Goal: Communication & Community: Answer question/provide support

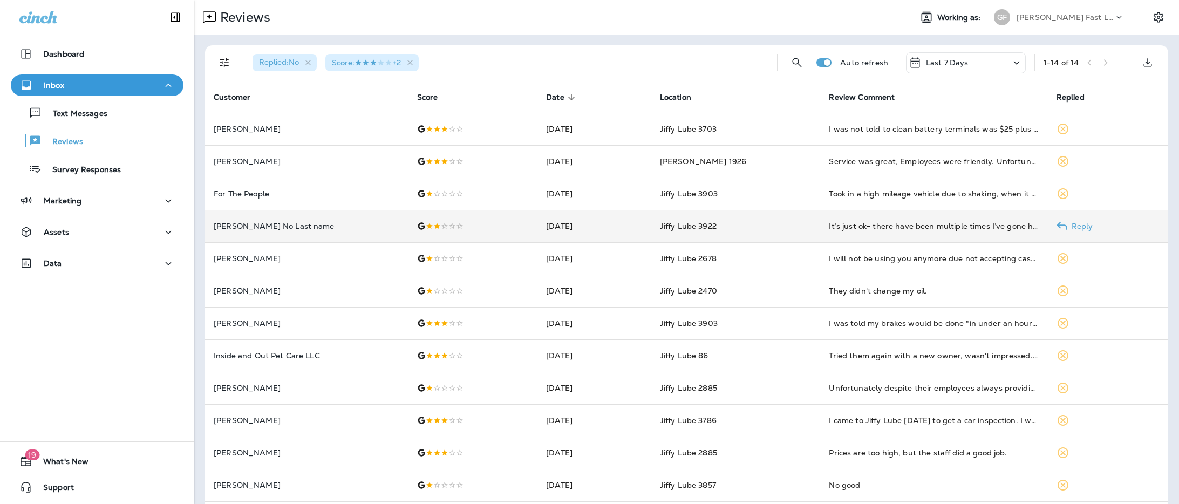
scroll to position [73, 0]
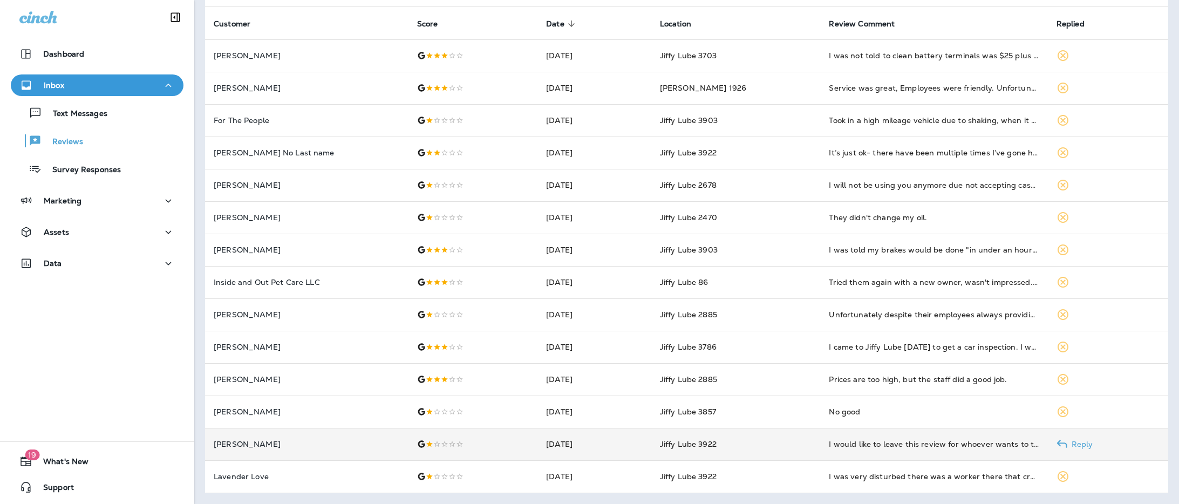
click at [648, 441] on td "[DATE]" at bounding box center [594, 444] width 114 height 32
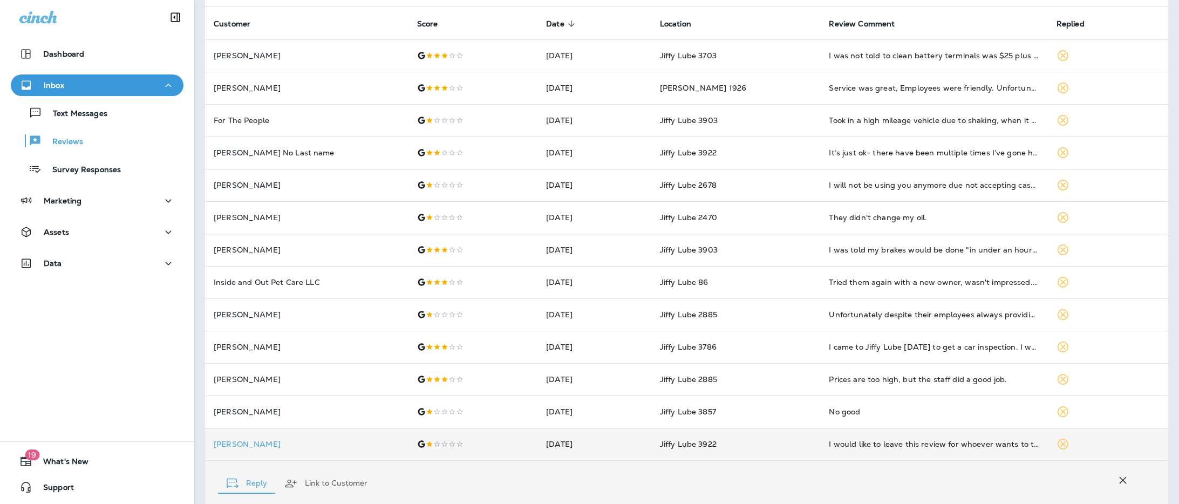
scroll to position [288, 0]
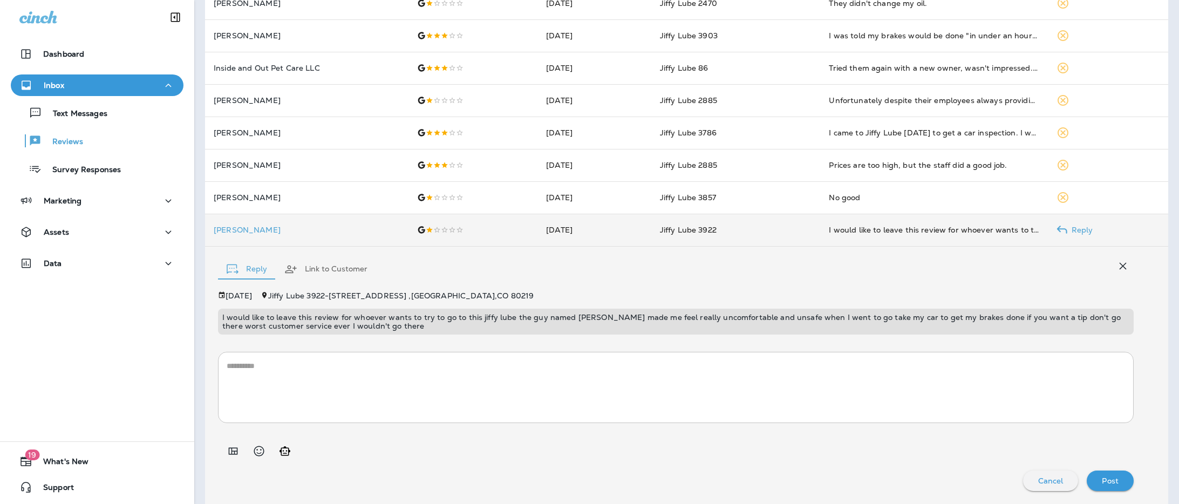
click at [618, 220] on td "[DATE]" at bounding box center [594, 230] width 114 height 32
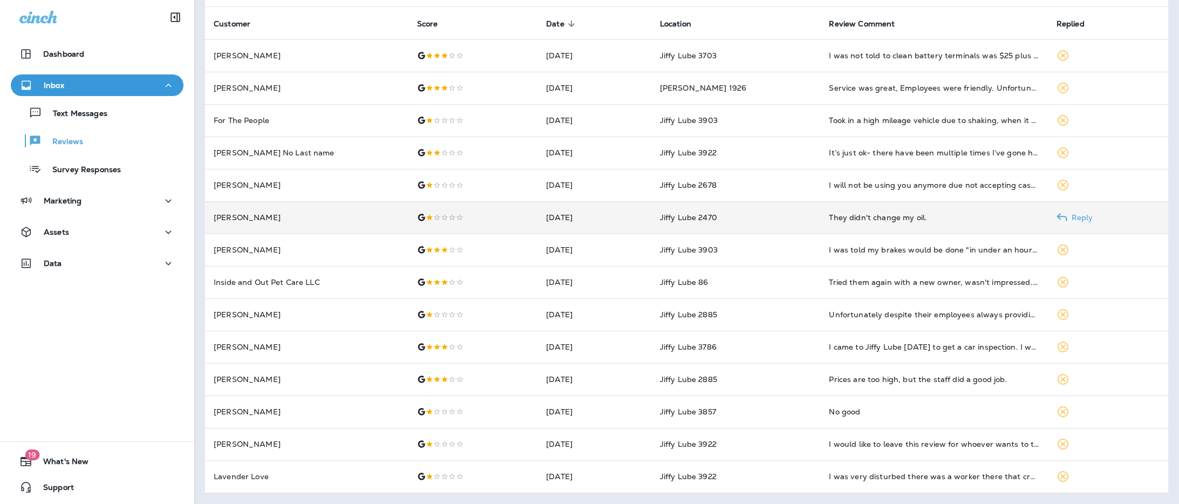
scroll to position [0, 0]
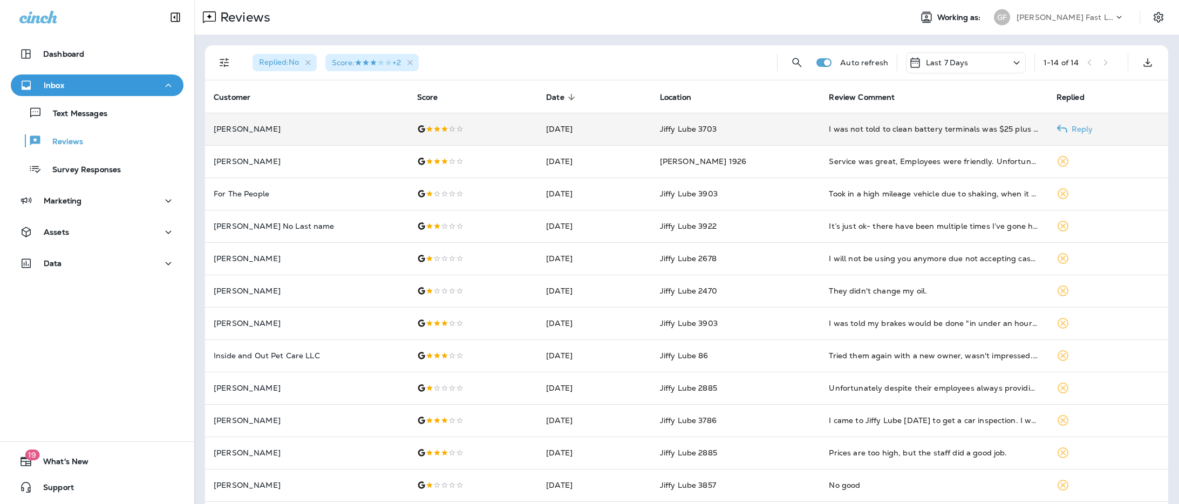
click at [609, 131] on td "Sep 15, 2025" at bounding box center [594, 129] width 114 height 32
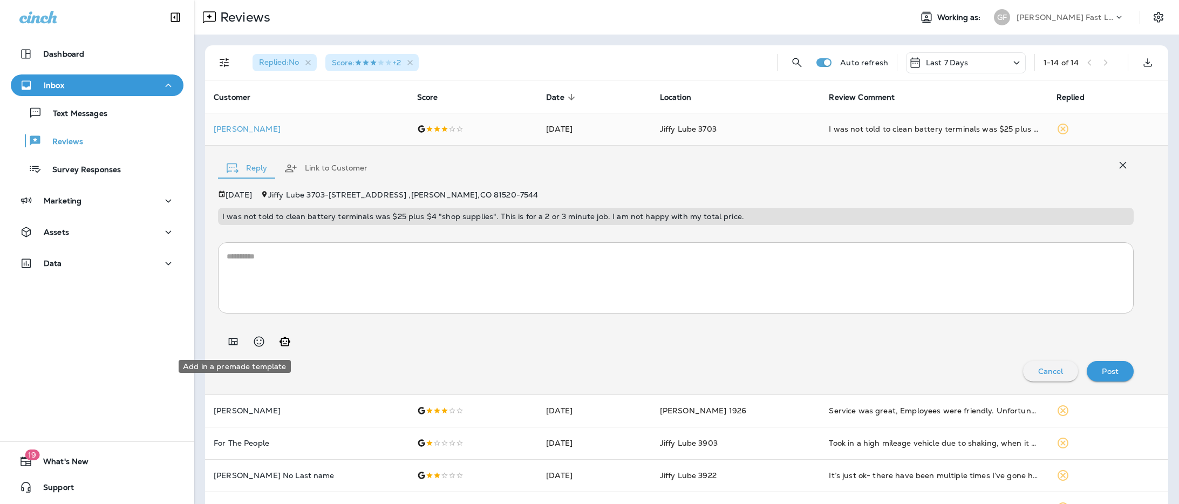
click at [235, 339] on icon "Add in a premade template" at bounding box center [233, 341] width 13 height 13
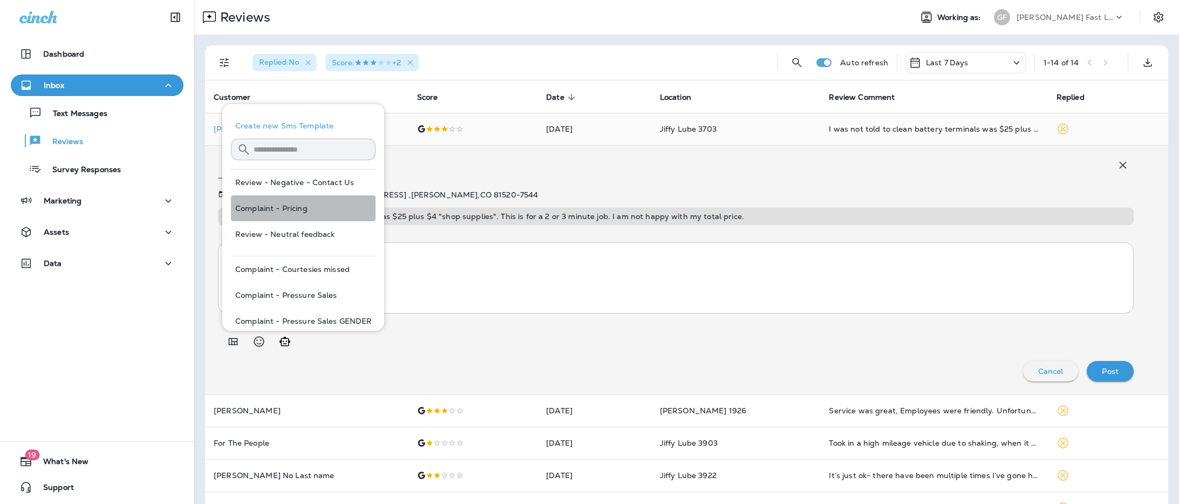
click at [301, 204] on button "Complaint - Pricing" at bounding box center [303, 208] width 145 height 26
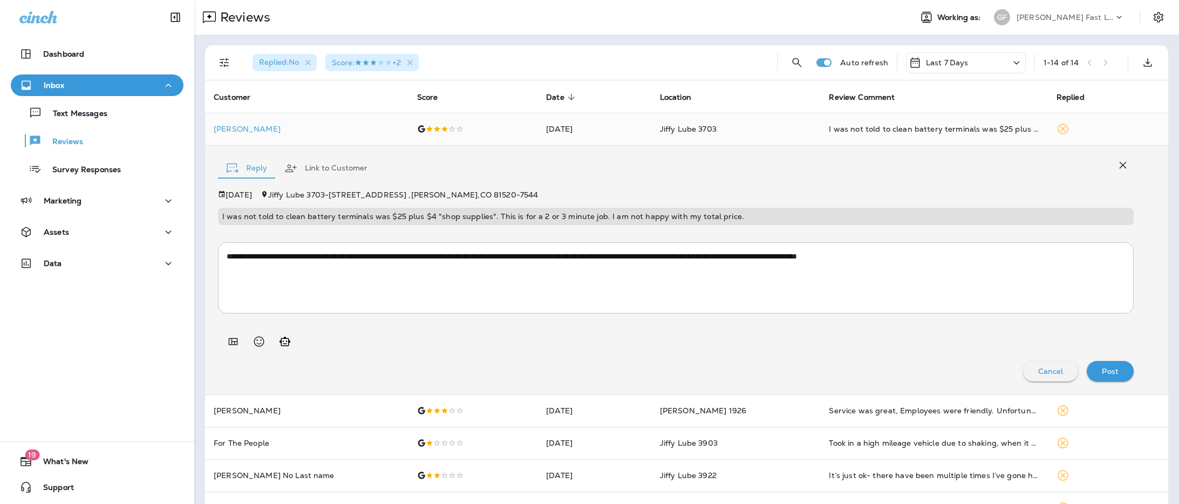
click at [230, 254] on textarea "**********" at bounding box center [676, 278] width 898 height 54
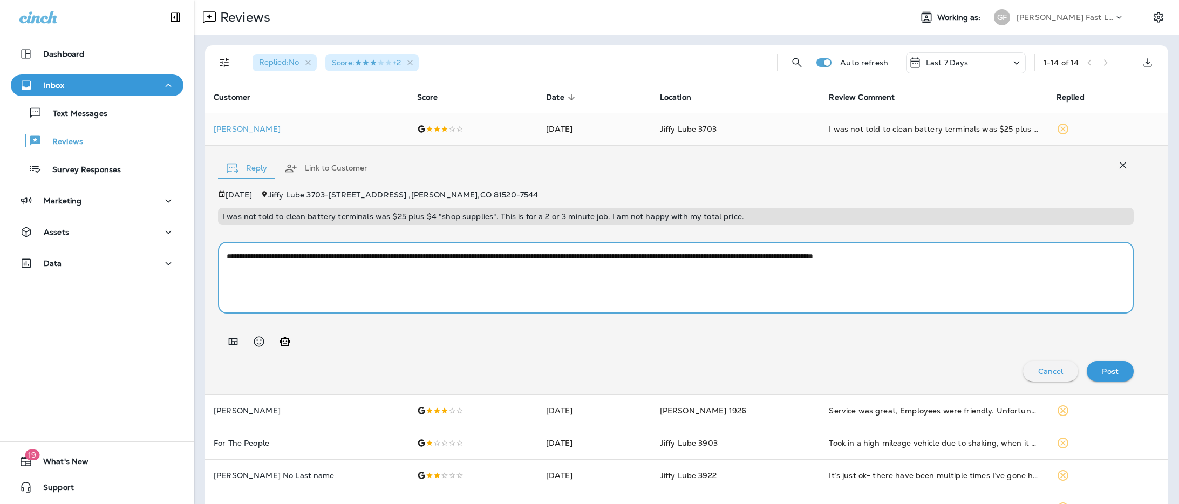
type textarea "**********"
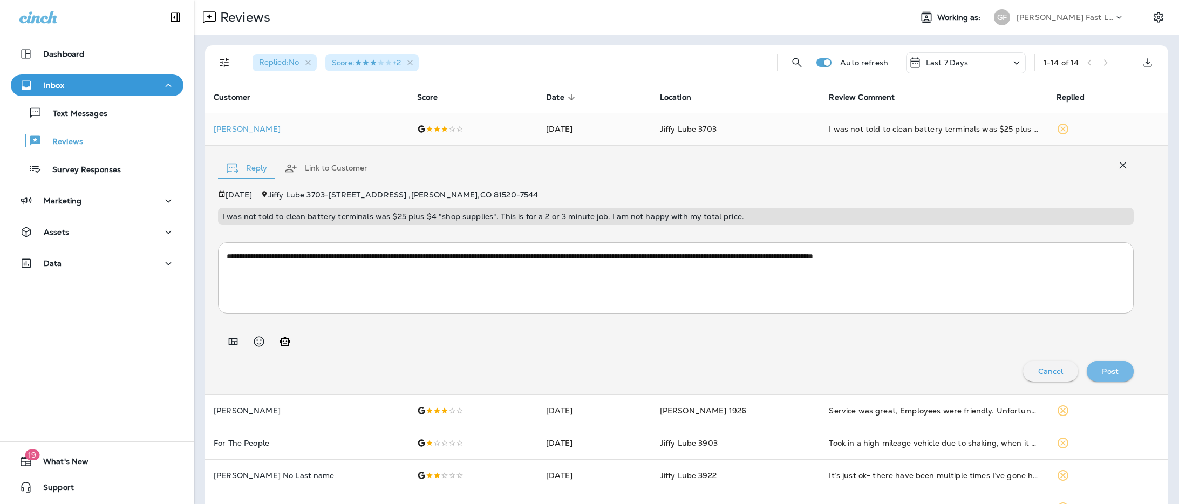
click at [1125, 367] on button "Post" at bounding box center [1110, 371] width 47 height 21
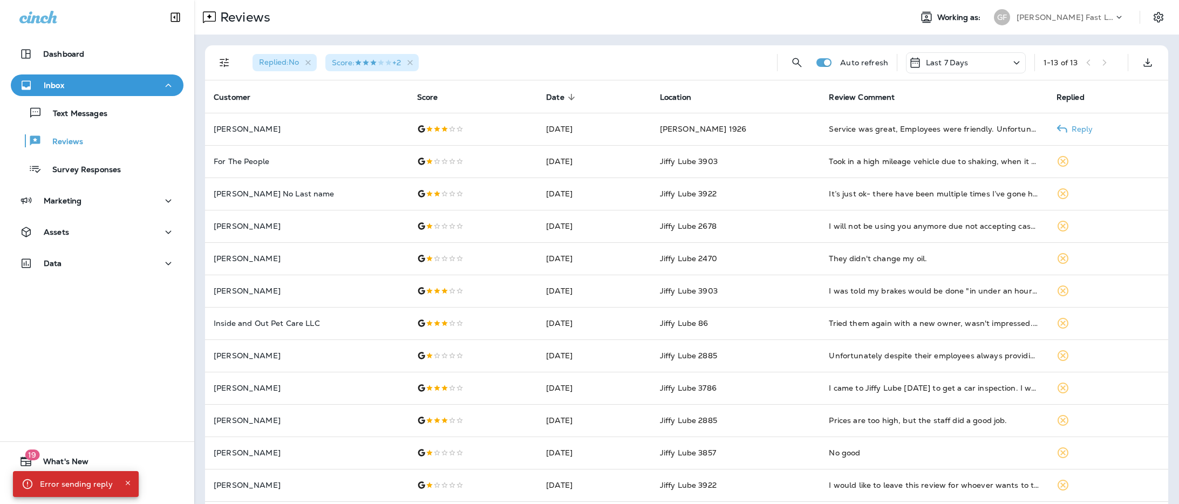
click at [324, 160] on p "For The People" at bounding box center [307, 161] width 186 height 9
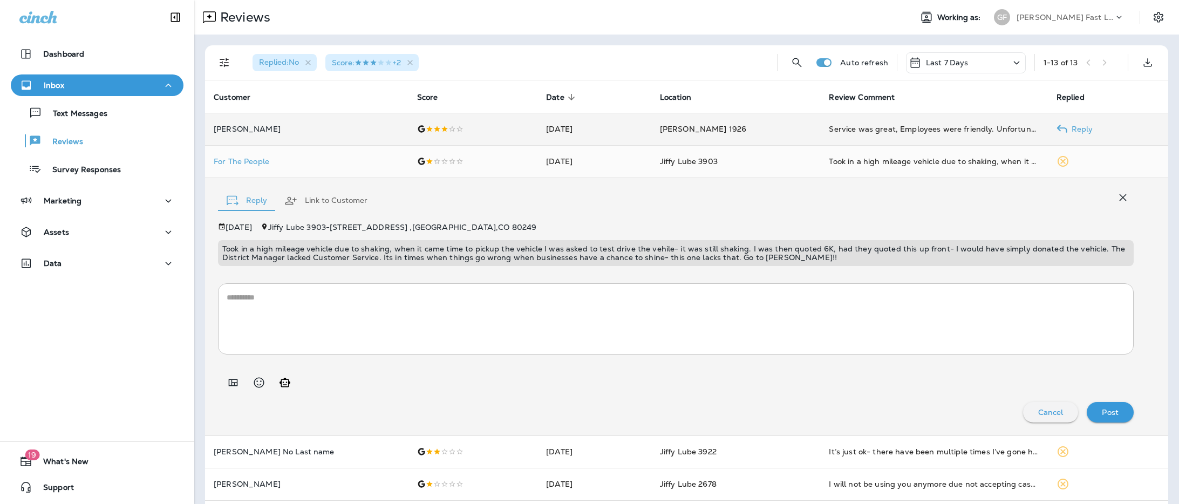
click at [478, 128] on div at bounding box center [473, 129] width 112 height 9
